Goal: Task Accomplishment & Management: Manage account settings

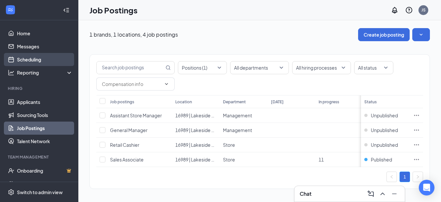
click at [40, 61] on link "Scheduling" at bounding box center [45, 59] width 56 height 13
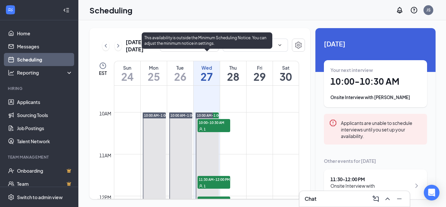
scroll to position [386, 0]
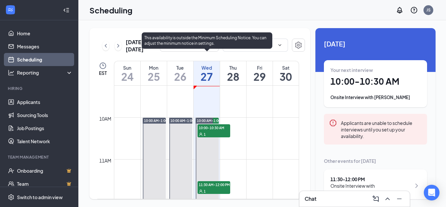
click at [218, 131] on div "1" at bounding box center [214, 134] width 33 height 7
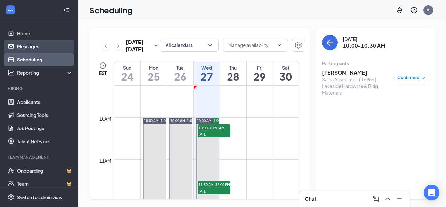
click at [29, 49] on link "Messages" at bounding box center [45, 46] width 56 height 13
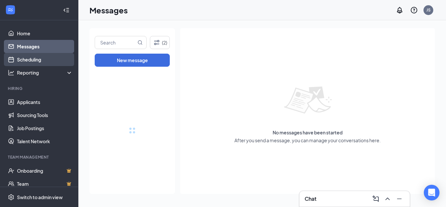
click at [29, 61] on link "Scheduling" at bounding box center [45, 59] width 56 height 13
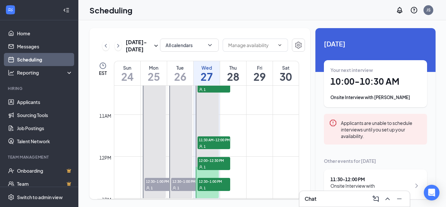
scroll to position [419, 0]
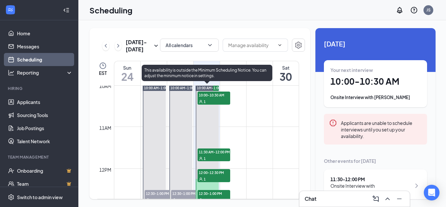
click at [220, 99] on div "1" at bounding box center [214, 101] width 33 height 7
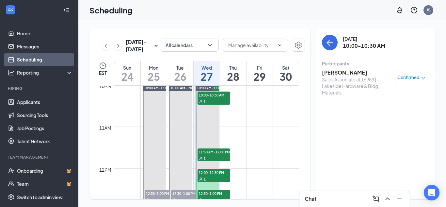
click at [329, 73] on h3 "[PERSON_NAME]" at bounding box center [356, 72] width 69 height 7
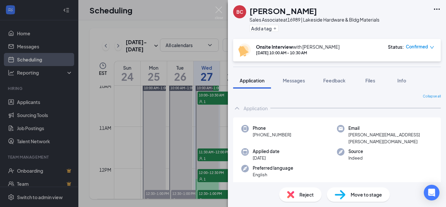
click at [439, 9] on icon "Ellipses" at bounding box center [437, 9] width 8 height 8
click at [404, 23] on link "View full application" at bounding box center [402, 24] width 71 height 7
click at [198, 17] on div "BC [PERSON_NAME] Sales Associate at 16989 | Lakeside Hardware & Bldg Materials …" at bounding box center [223, 103] width 446 height 207
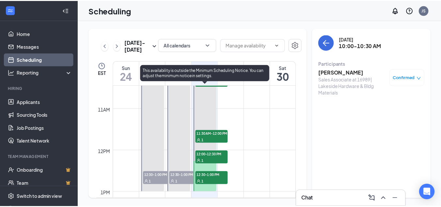
scroll to position [452, 0]
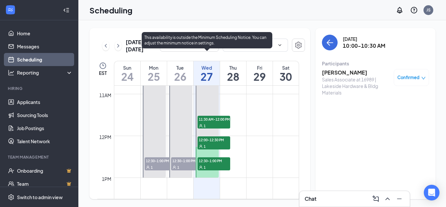
click at [223, 122] on div "1" at bounding box center [214, 125] width 33 height 7
click at [211, 145] on div "1" at bounding box center [214, 146] width 33 height 7
click at [216, 160] on span "12:30-1:00 PM" at bounding box center [214, 160] width 33 height 7
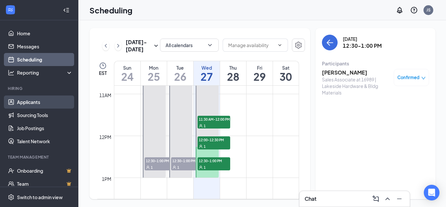
click at [45, 104] on link "Applicants" at bounding box center [45, 101] width 56 height 13
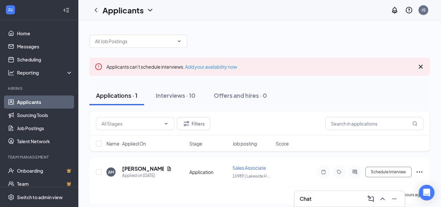
scroll to position [4, 0]
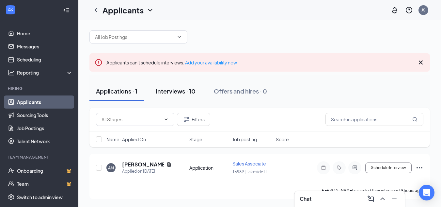
click at [171, 90] on div "Interviews · 10" at bounding box center [176, 91] width 40 height 8
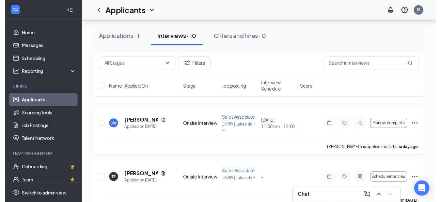
scroll to position [98, 0]
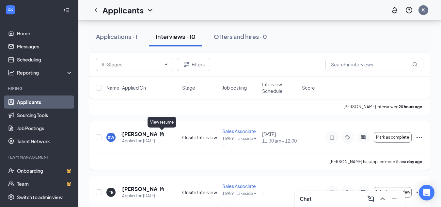
click at [161, 132] on icon "Document" at bounding box center [162, 134] width 4 height 4
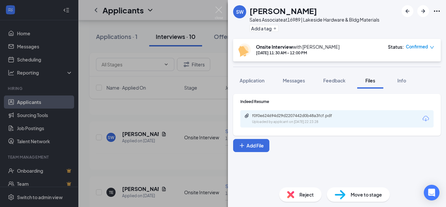
click at [424, 118] on icon "Download" at bounding box center [426, 119] width 8 height 8
click at [216, 10] on img at bounding box center [219, 13] width 8 height 13
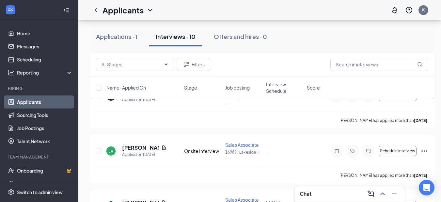
scroll to position [327, 0]
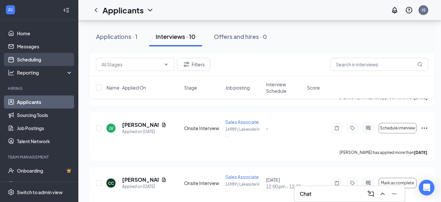
click at [23, 63] on link "Scheduling" at bounding box center [45, 59] width 56 height 13
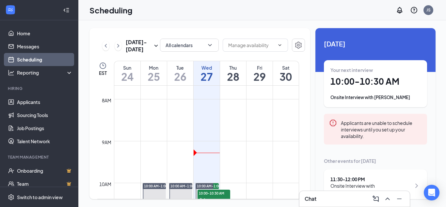
scroll to position [354, 0]
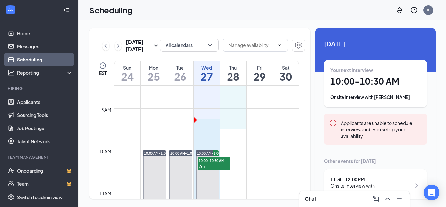
drag, startPoint x: 221, startPoint y: 119, endPoint x: 211, endPoint y: 120, distance: 9.8
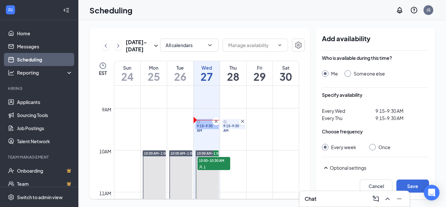
click at [242, 122] on icon "Cross" at bounding box center [242, 121] width 7 height 7
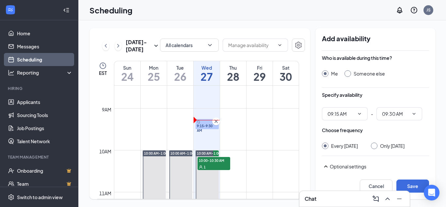
click at [218, 121] on icon "Cross" at bounding box center [216, 121] width 7 height 7
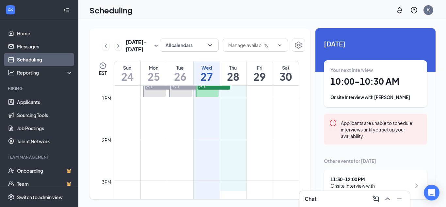
scroll to position [532, 0]
drag, startPoint x: 232, startPoint y: 109, endPoint x: 234, endPoint y: 179, distance: 69.6
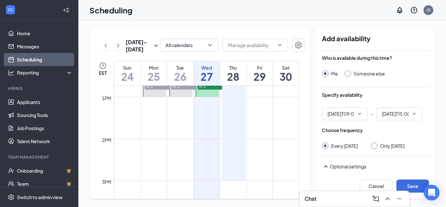
type input "09:00 AM"
type input "03:00 PM"
click at [400, 181] on button "Save" at bounding box center [413, 185] width 33 height 13
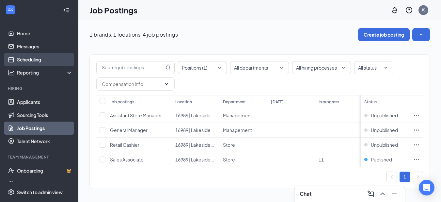
click at [17, 60] on link "Scheduling" at bounding box center [45, 59] width 56 height 13
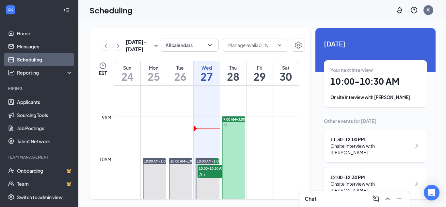
scroll to position [419, 0]
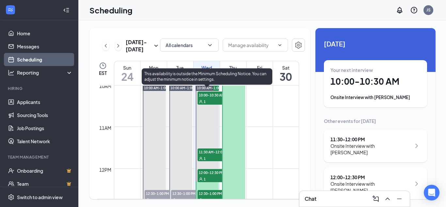
click at [211, 97] on span "10:00-10:30 AM" at bounding box center [214, 94] width 33 height 7
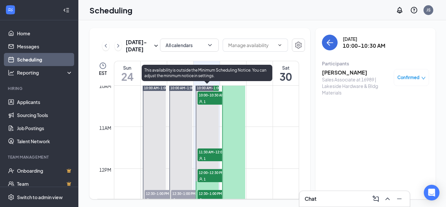
click at [211, 155] on div "1" at bounding box center [214, 158] width 33 height 7
click at [210, 175] on span "12:00-12:30 PM" at bounding box center [214, 172] width 33 height 7
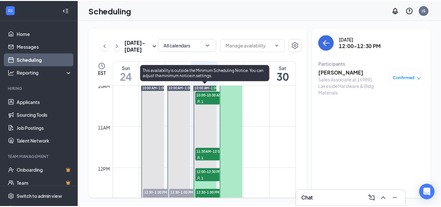
scroll to position [452, 0]
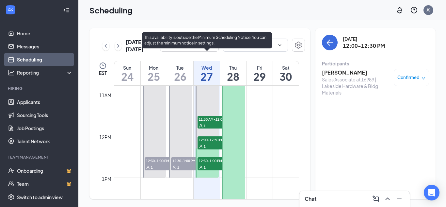
click at [216, 169] on div "1" at bounding box center [214, 167] width 33 height 7
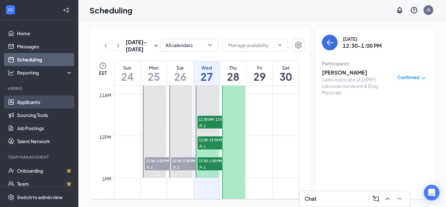
click at [26, 104] on link "Applicants" at bounding box center [45, 101] width 56 height 13
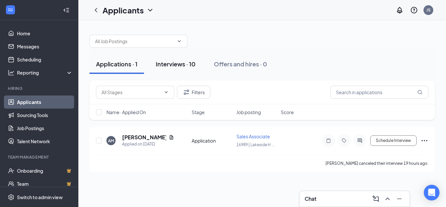
click at [182, 69] on button "Interviews · 10" at bounding box center [175, 64] width 53 height 20
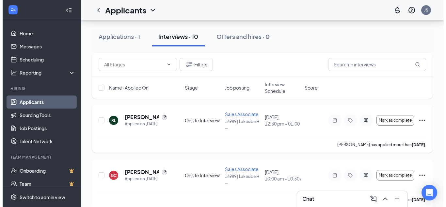
scroll to position [476, 0]
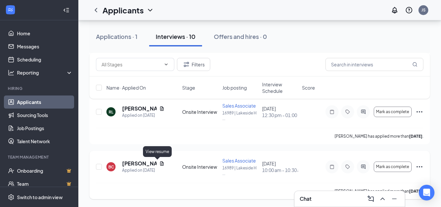
click at [160, 163] on icon "Document" at bounding box center [162, 163] width 4 height 4
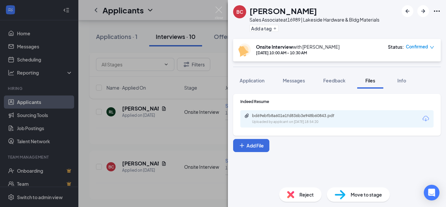
click at [429, 117] on icon "Download" at bounding box center [426, 119] width 8 height 8
